Goal: Navigation & Orientation: Understand site structure

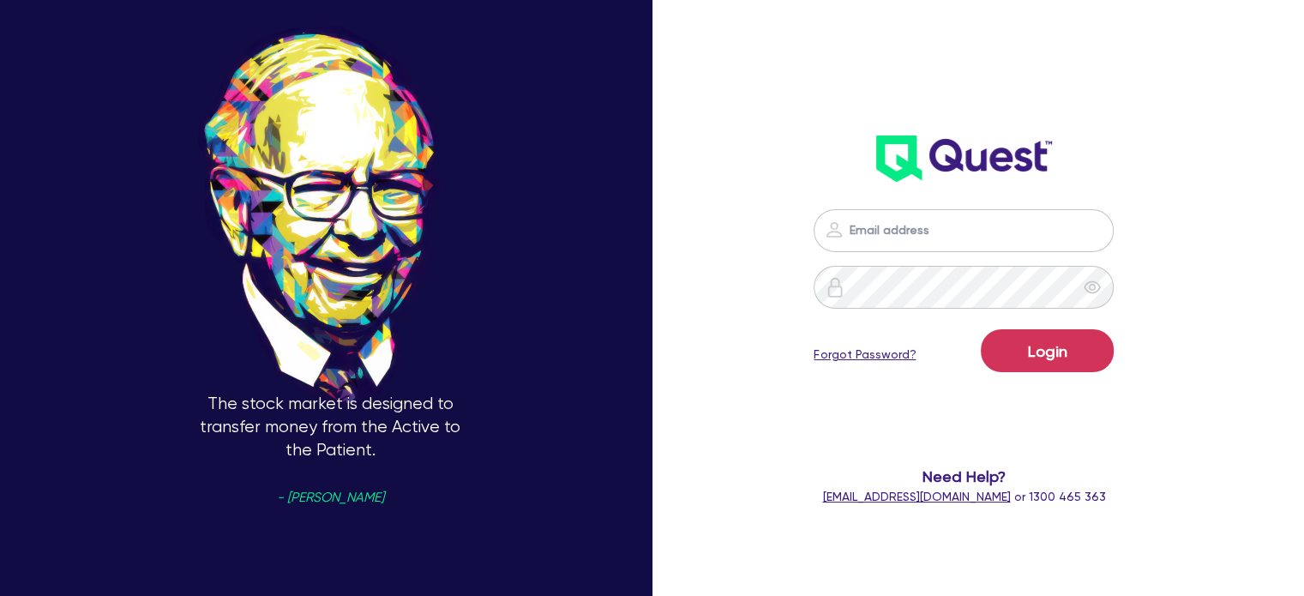
type input "[PERSON_NAME][EMAIL_ADDRESS][DOMAIN_NAME]"
click at [981, 329] on button "Login" at bounding box center [1047, 350] width 133 height 43
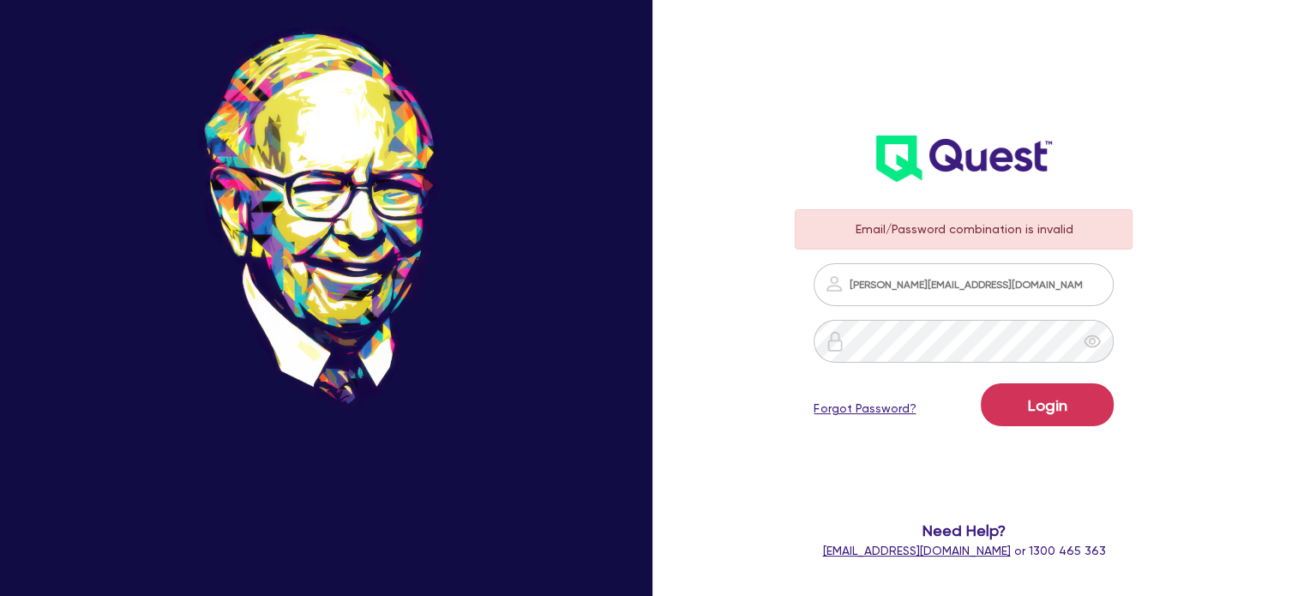
click at [1097, 328] on div at bounding box center [1092, 341] width 43 height 43
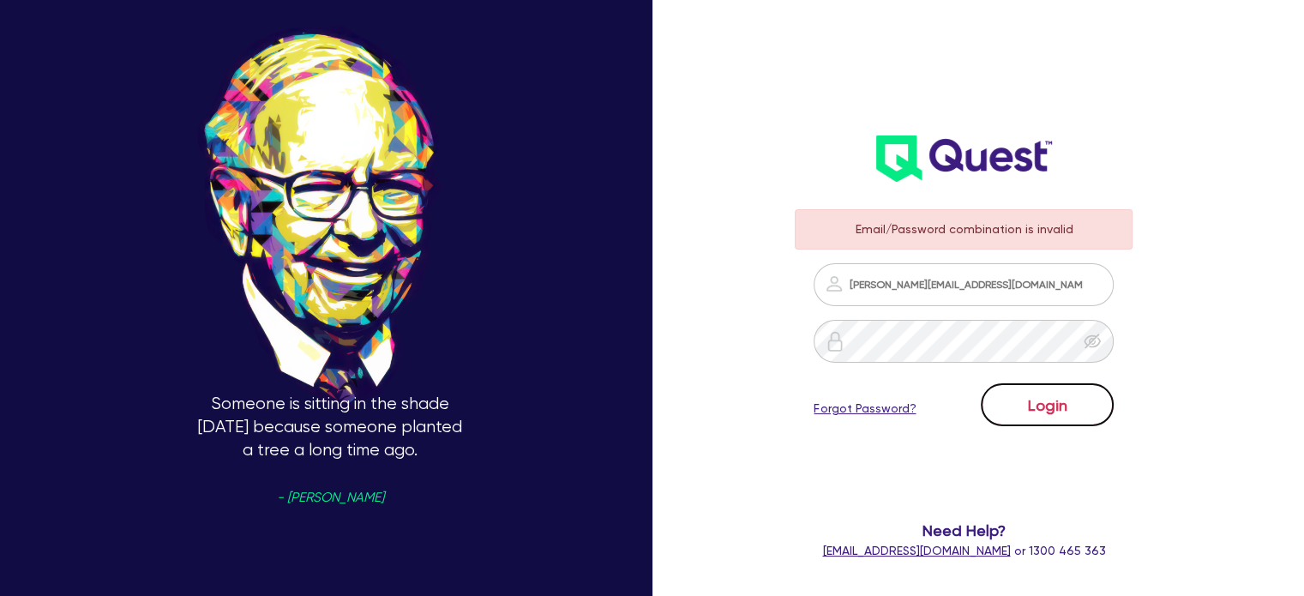
click at [1059, 406] on button "Login" at bounding box center [1047, 404] width 133 height 43
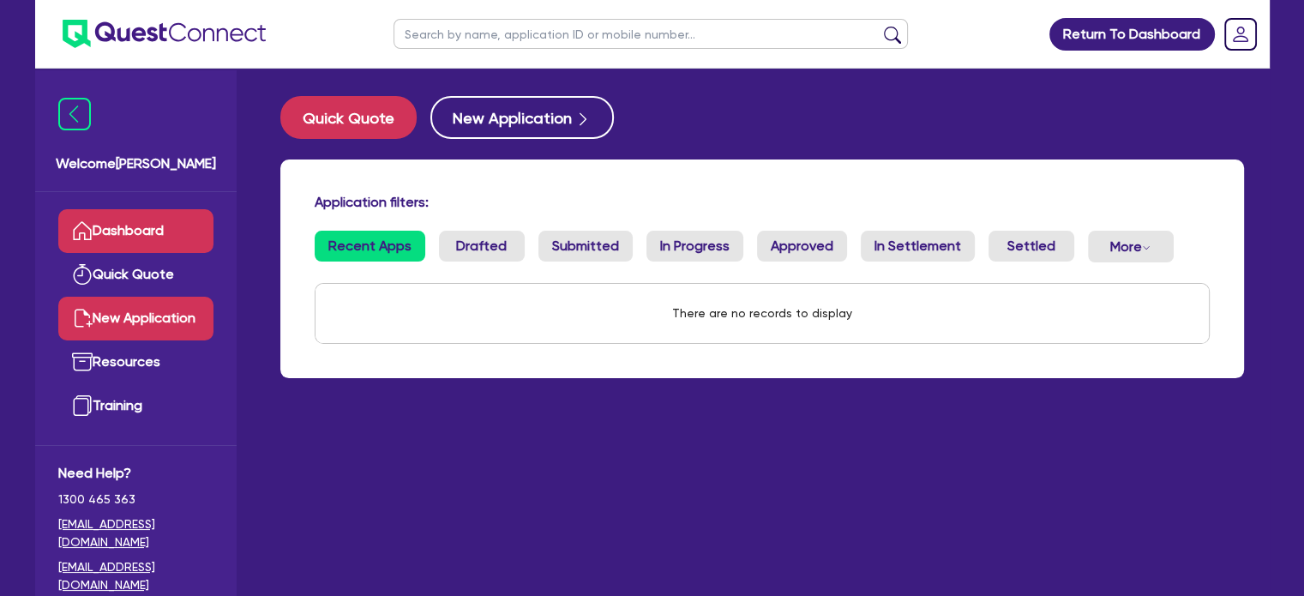
click at [129, 328] on link "New Application" at bounding box center [135, 319] width 155 height 44
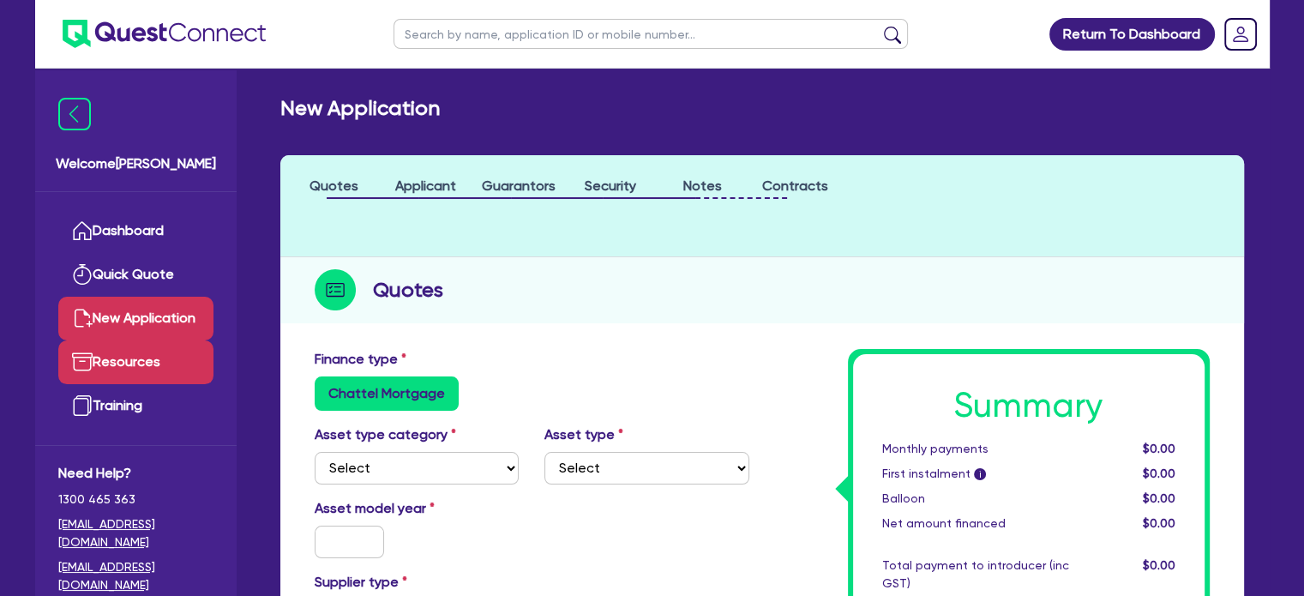
click at [131, 354] on link "Resources" at bounding box center [135, 362] width 155 height 44
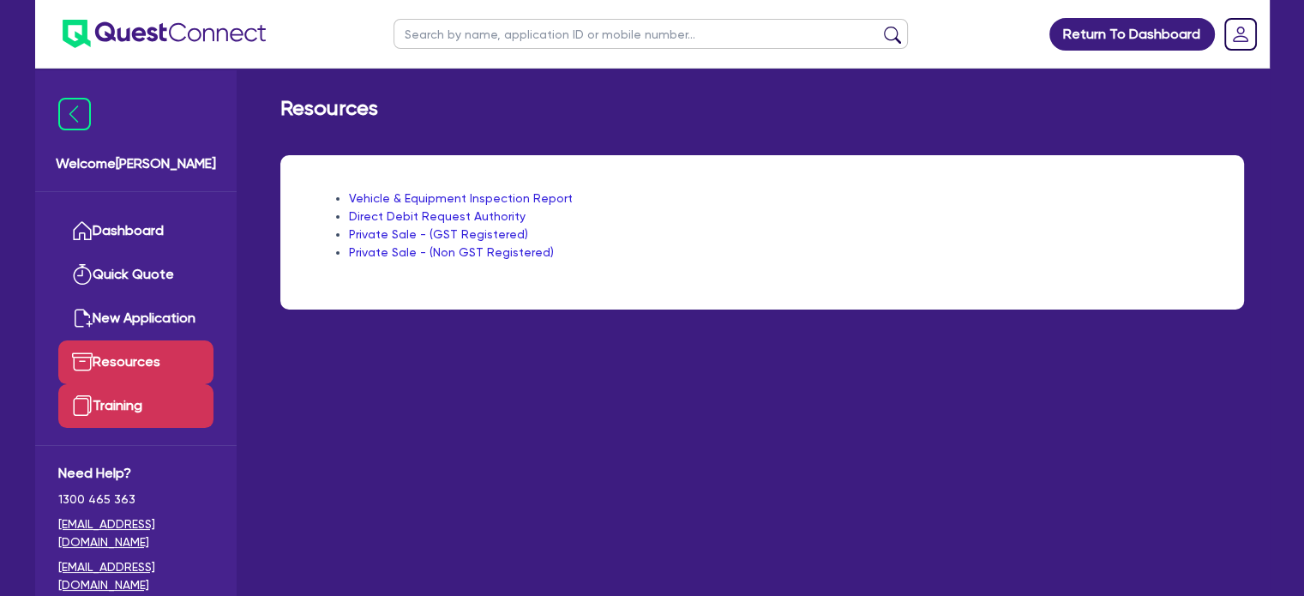
click at [106, 404] on link "Training" at bounding box center [135, 406] width 155 height 44
